Goal: Transaction & Acquisition: Purchase product/service

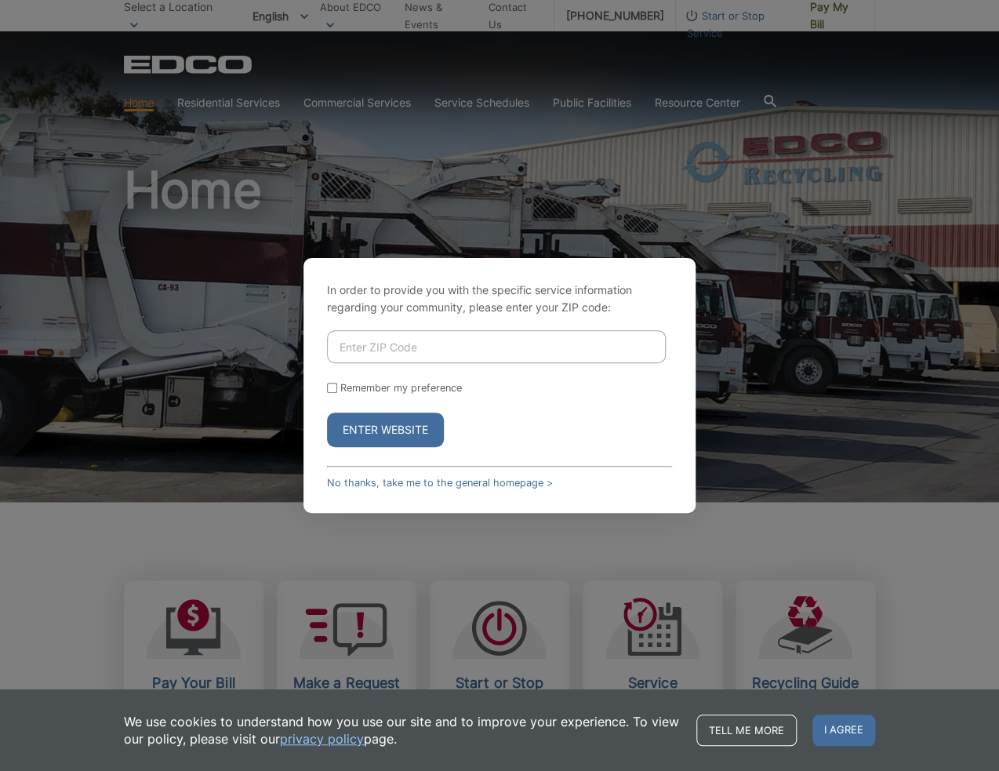
click at [464, 338] on input "Enter ZIP Code" at bounding box center [496, 346] width 339 height 33
type input "92084"
click at [364, 392] on label "Remember my preference" at bounding box center [401, 388] width 122 height 12
click at [337, 392] on input "Remember my preference" at bounding box center [332, 388] width 10 height 10
checkbox input "true"
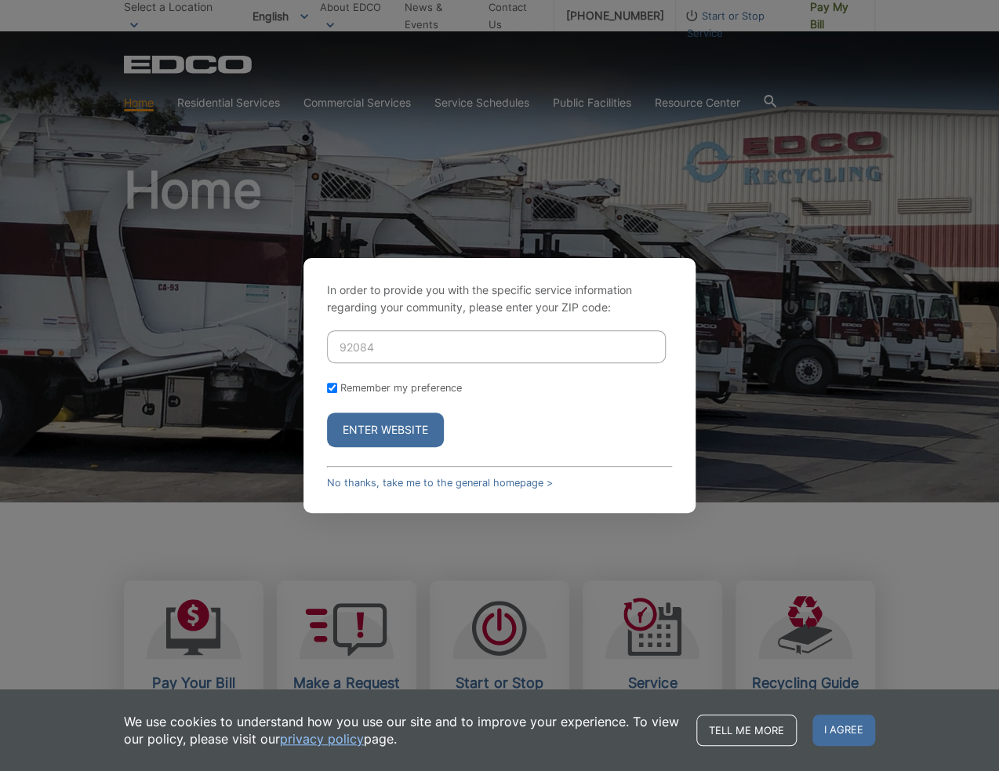
checkbox input "true"
click at [372, 427] on button "Enter Website" at bounding box center [385, 429] width 117 height 34
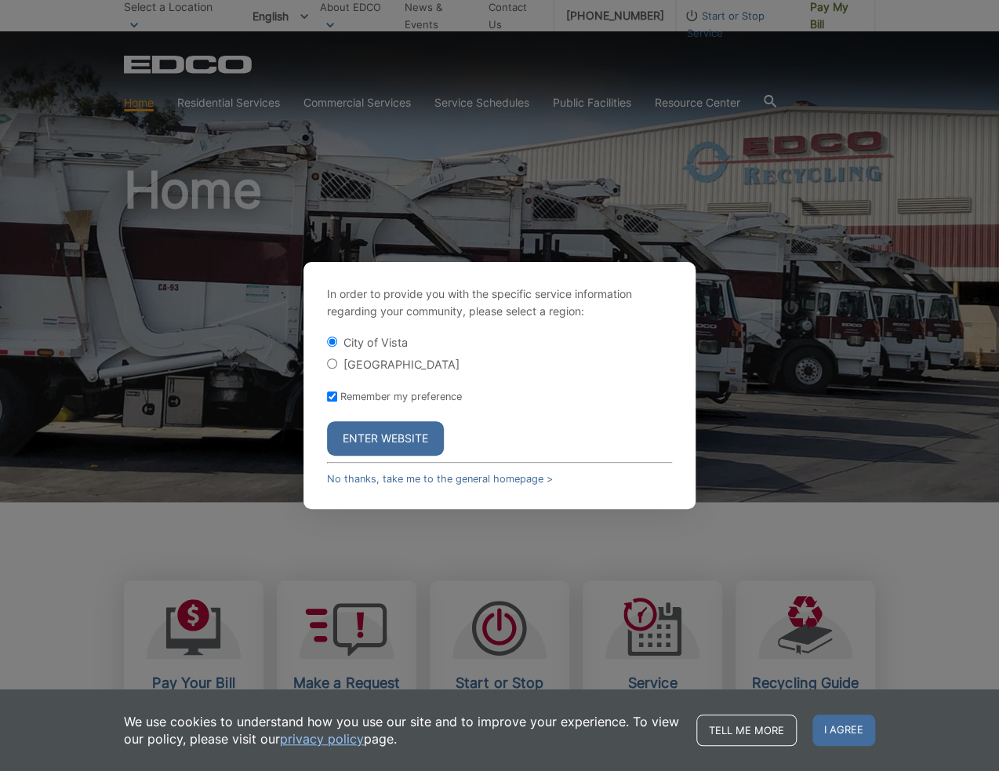
click at [372, 427] on button "Enter Website" at bounding box center [385, 438] width 117 height 34
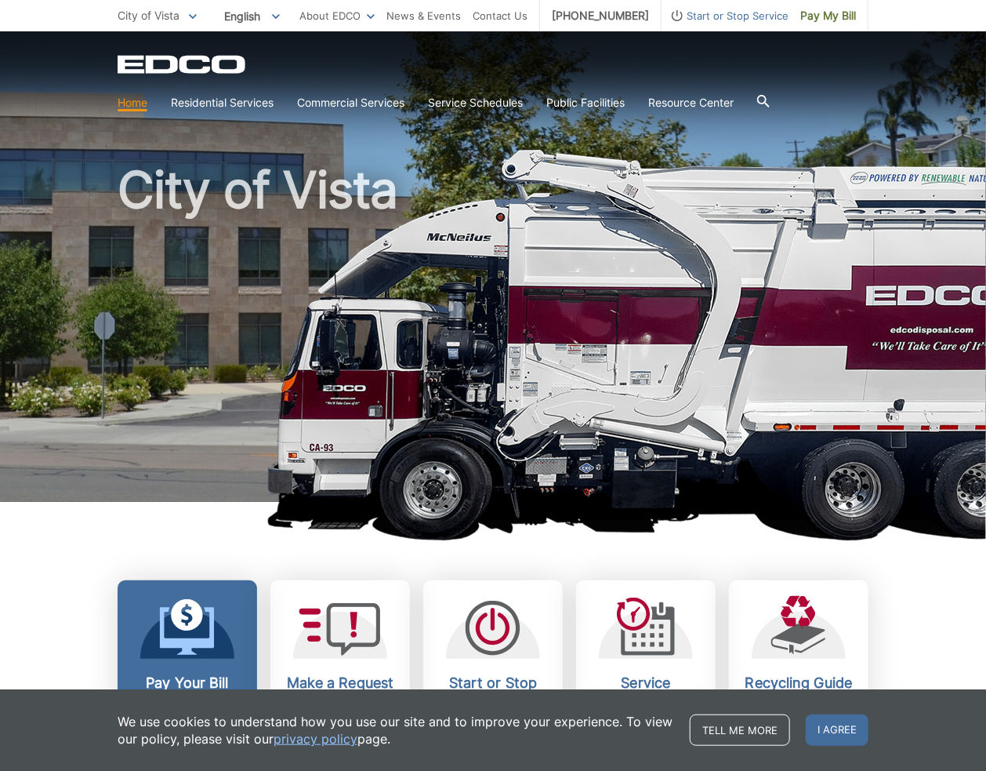
click at [198, 638] on icon at bounding box center [187, 627] width 55 height 56
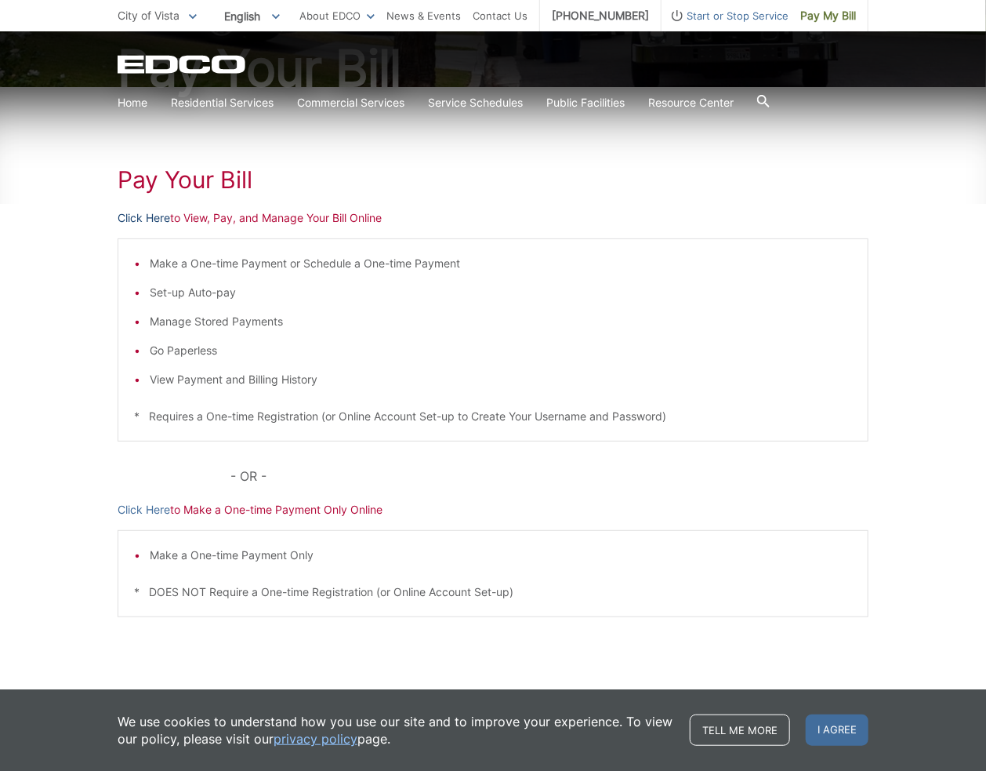
scroll to position [188, 0]
click at [132, 216] on link "Click Here" at bounding box center [144, 217] width 53 height 17
